Goal: Use online tool/utility: Utilize a website feature to perform a specific function

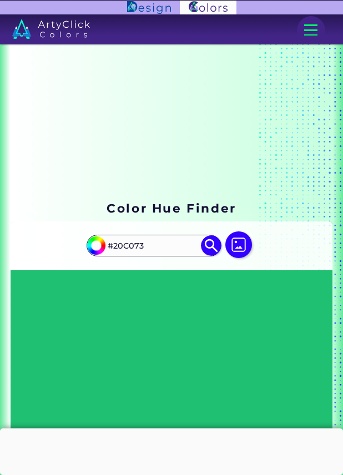
click at [168, 245] on input "#20C073" at bounding box center [154, 246] width 100 height 18
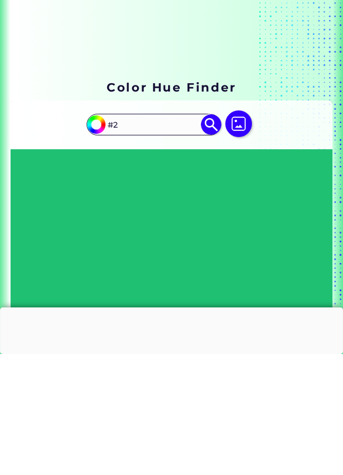
type input "#"
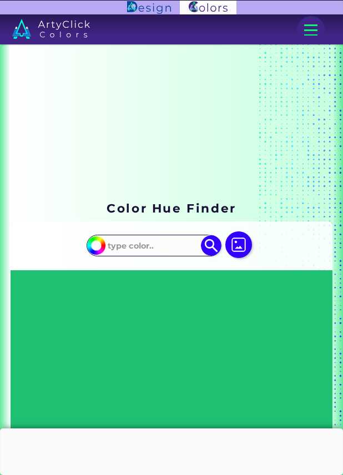
click at [143, 246] on input at bounding box center [154, 246] width 100 height 18
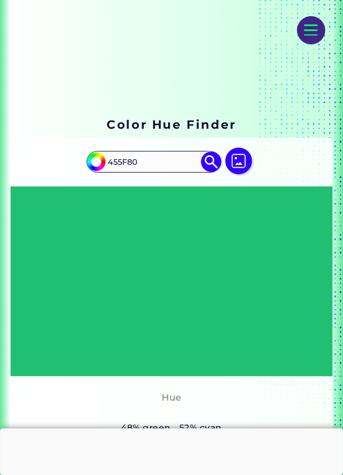
scroll to position [80, 0]
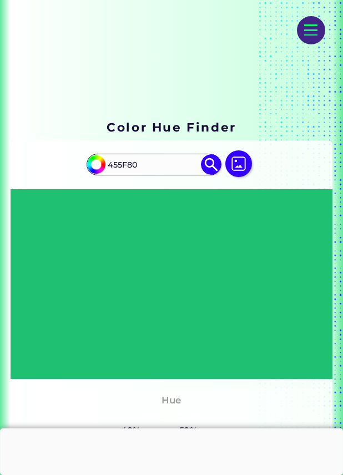
type input "455F80"
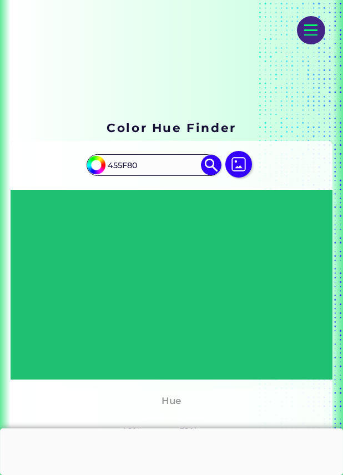
type input "#455f80"
type input "#455F80"
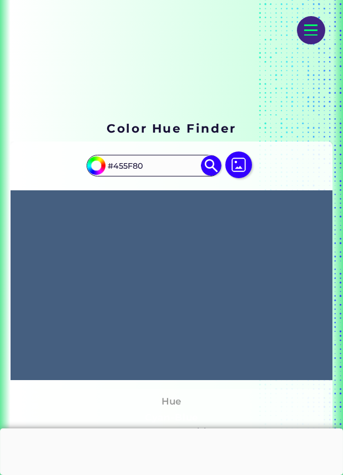
click at [306, 160] on div "#455f80 #455F80 Acadia ◉ Acid Green ◉ Aero Blue ◉ Alabaster ◉ Albescent White ◉…" at bounding box center [172, 425] width 323 height 566
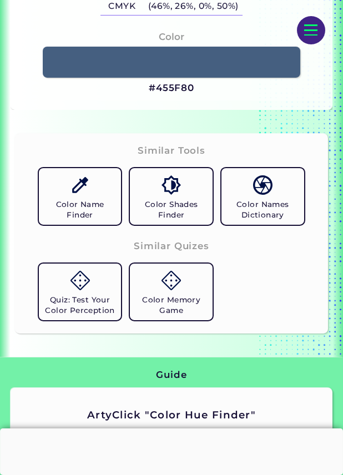
scroll to position [683, 0]
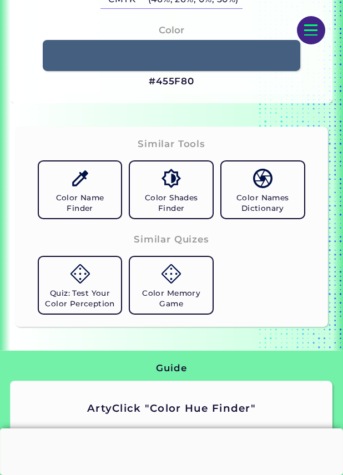
click at [61, 214] on h5 "Color Name Finder" at bounding box center [80, 203] width 74 height 21
